Goal: Navigation & Orientation: Find specific page/section

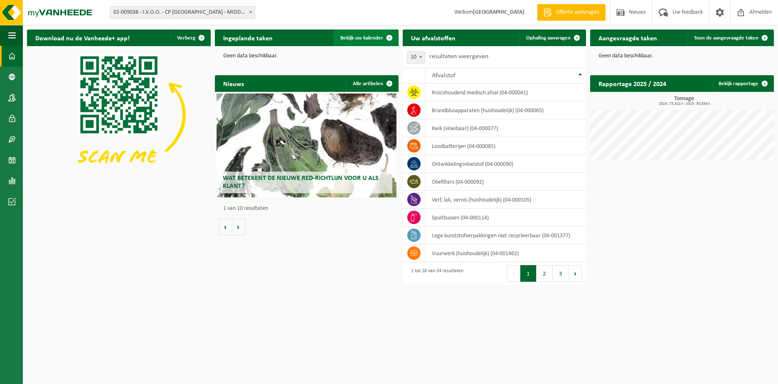
click at [359, 37] on span "Bekijk uw kalender" at bounding box center [361, 37] width 43 height 5
click at [349, 39] on span "Bekijk uw kalender" at bounding box center [361, 37] width 43 height 5
